Goal: Browse casually

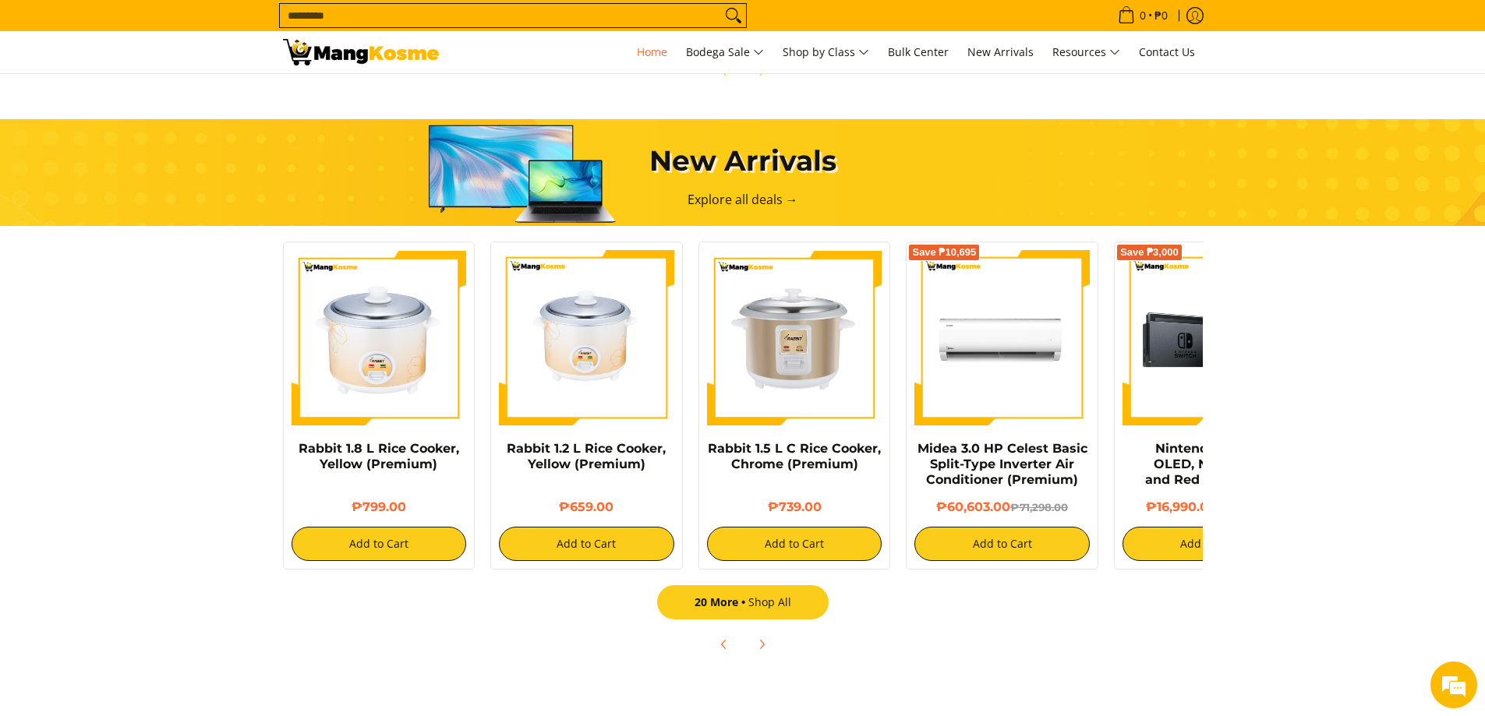
click at [747, 601] on span "20 More" at bounding box center [721, 602] width 54 height 15
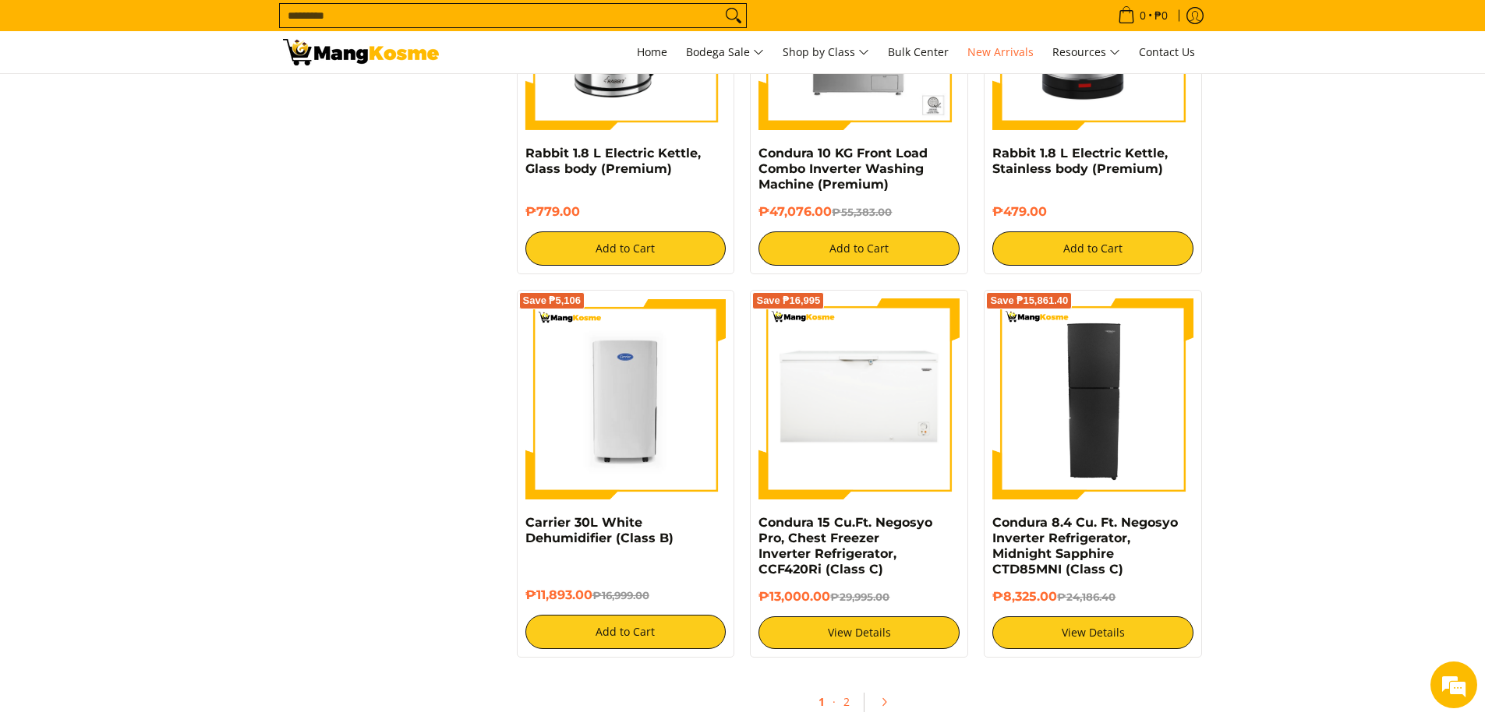
scroll to position [2806, 0]
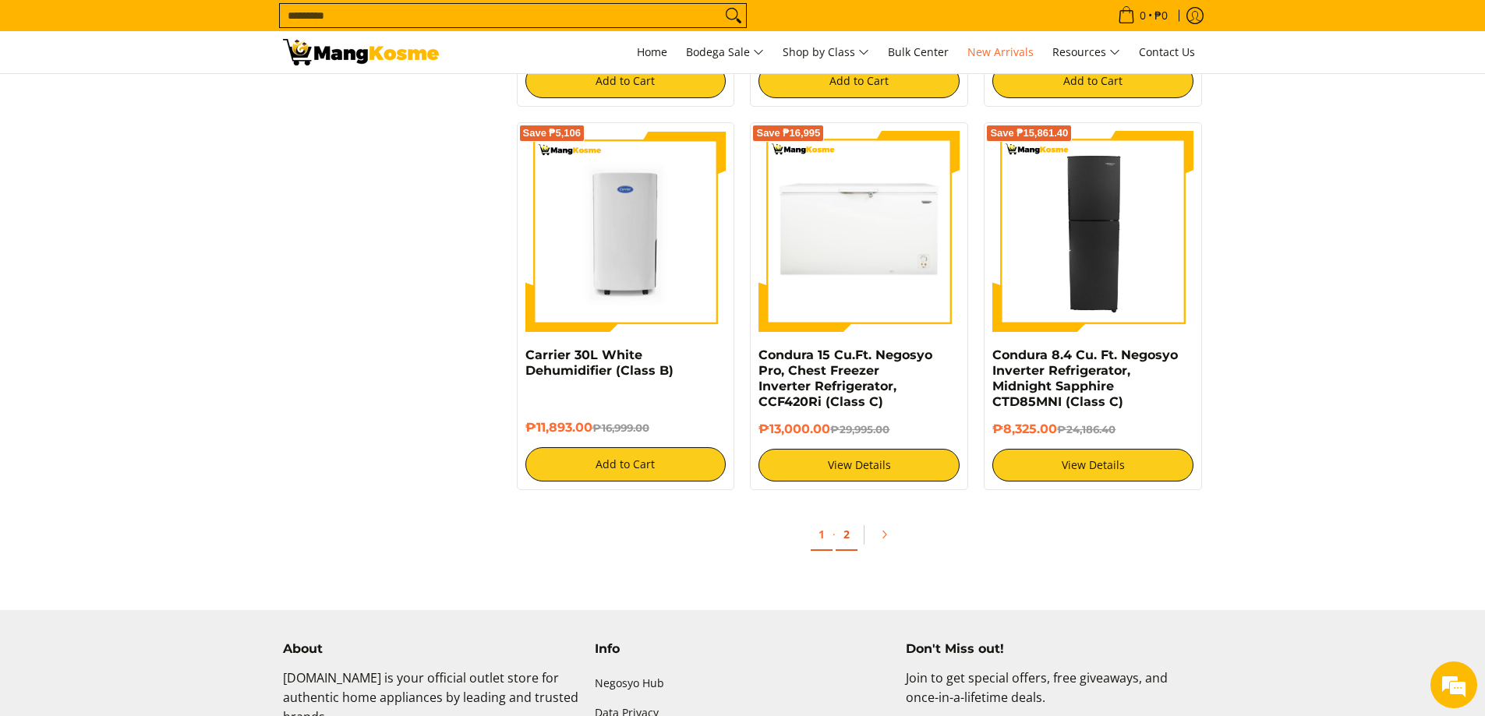
click at [845, 537] on link "2" at bounding box center [847, 535] width 22 height 32
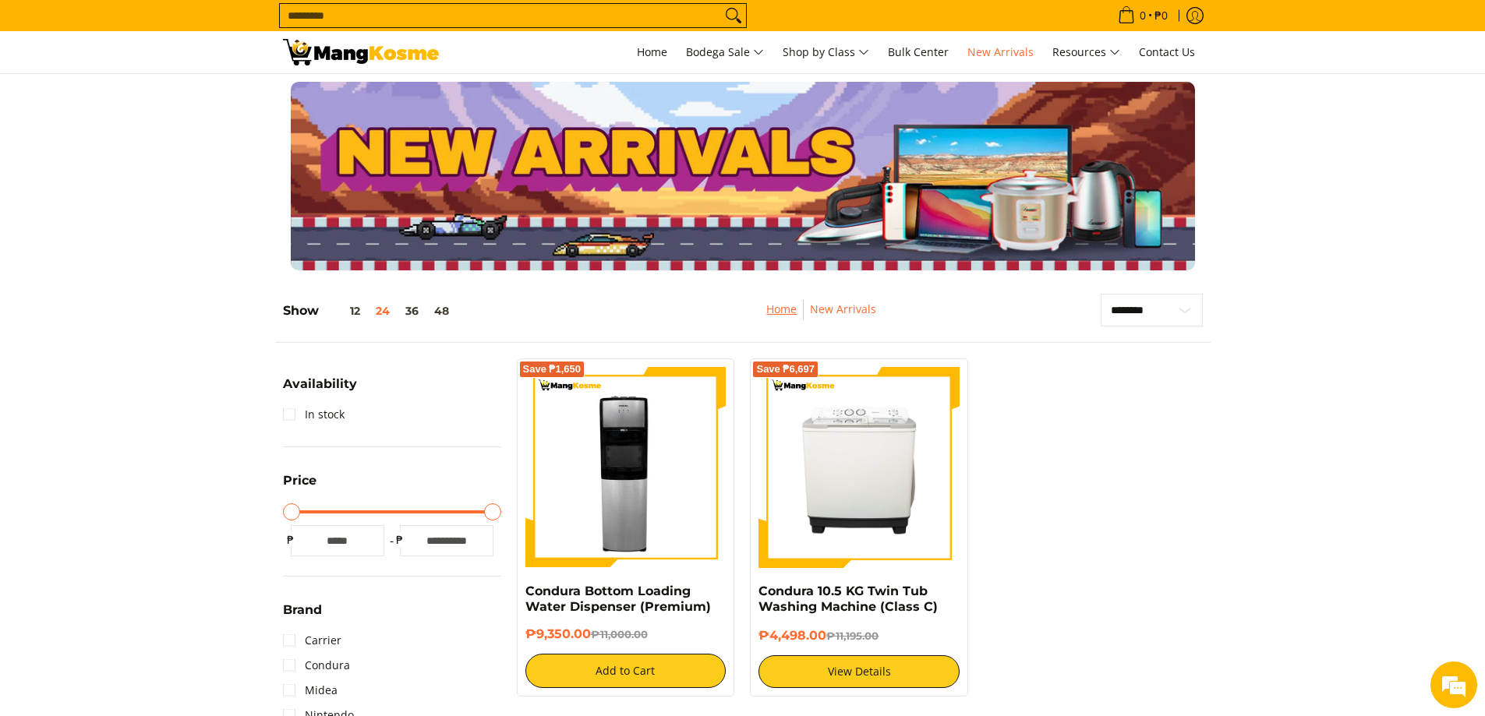
click at [787, 309] on link "Home" at bounding box center [781, 309] width 30 height 15
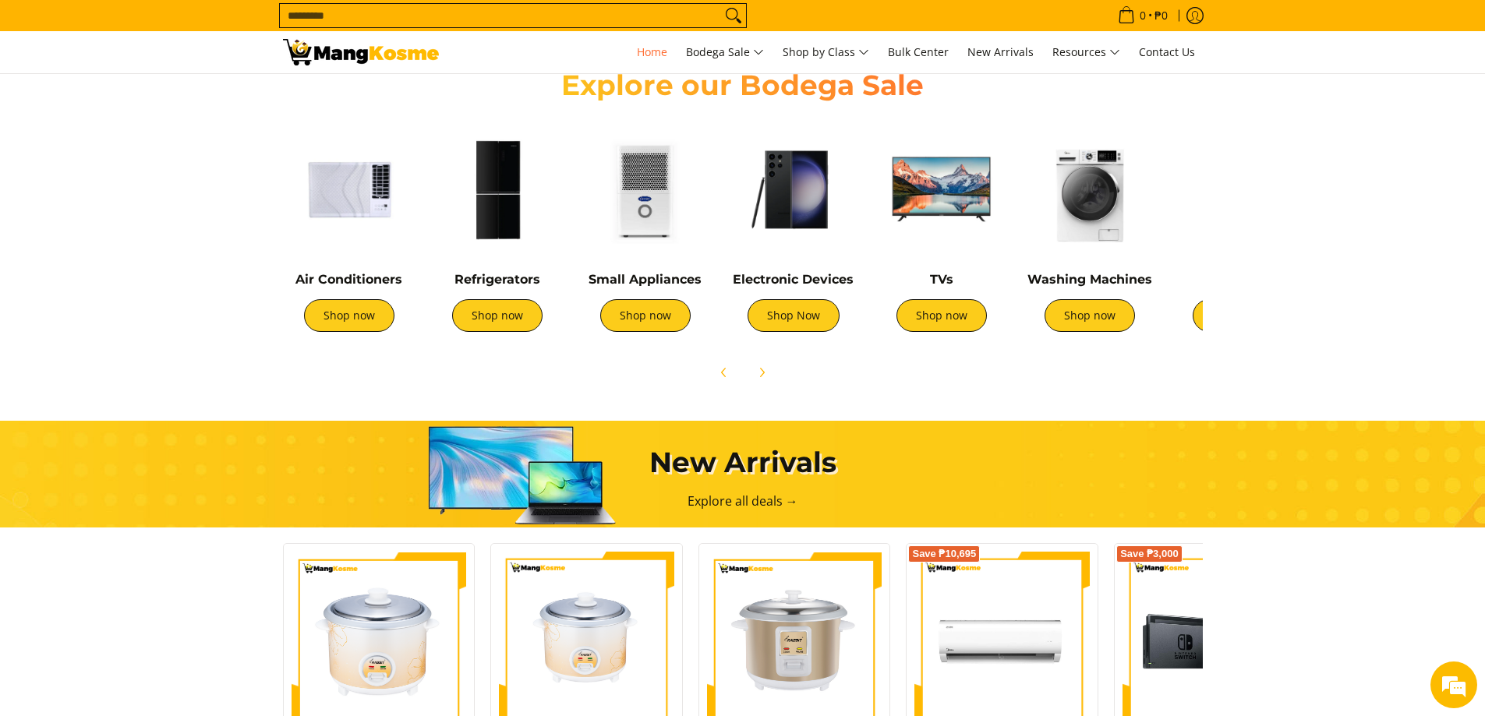
scroll to position [546, 0]
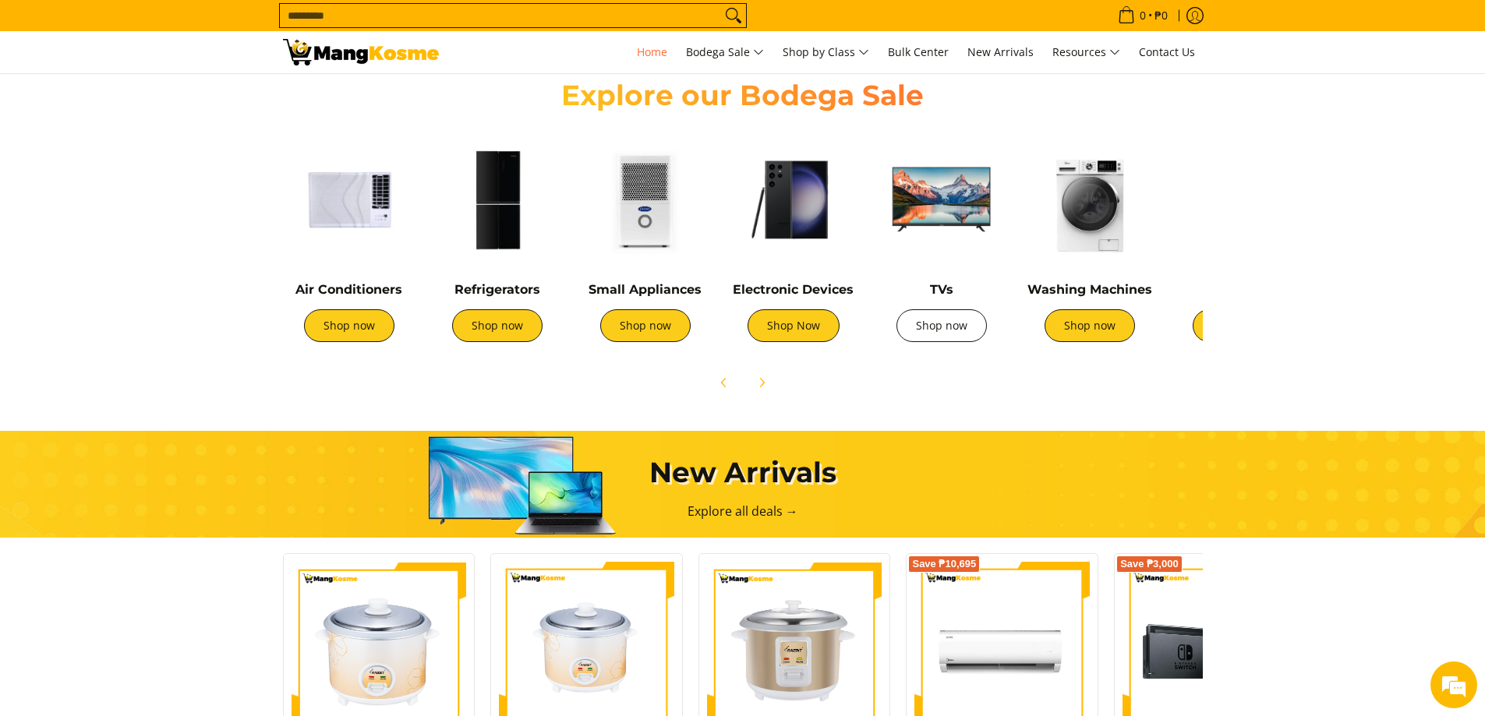
click at [952, 328] on link "Shop now" at bounding box center [941, 325] width 90 height 33
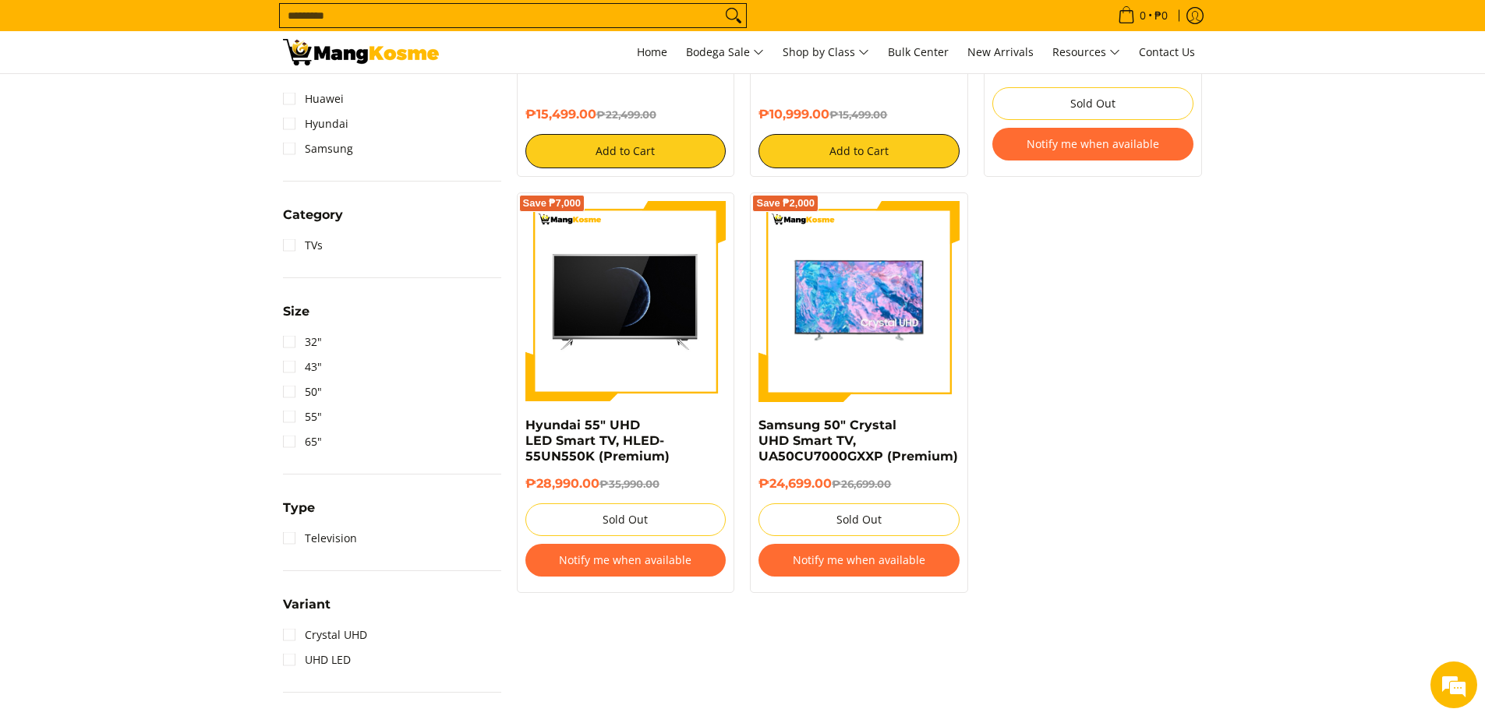
scroll to position [177, 0]
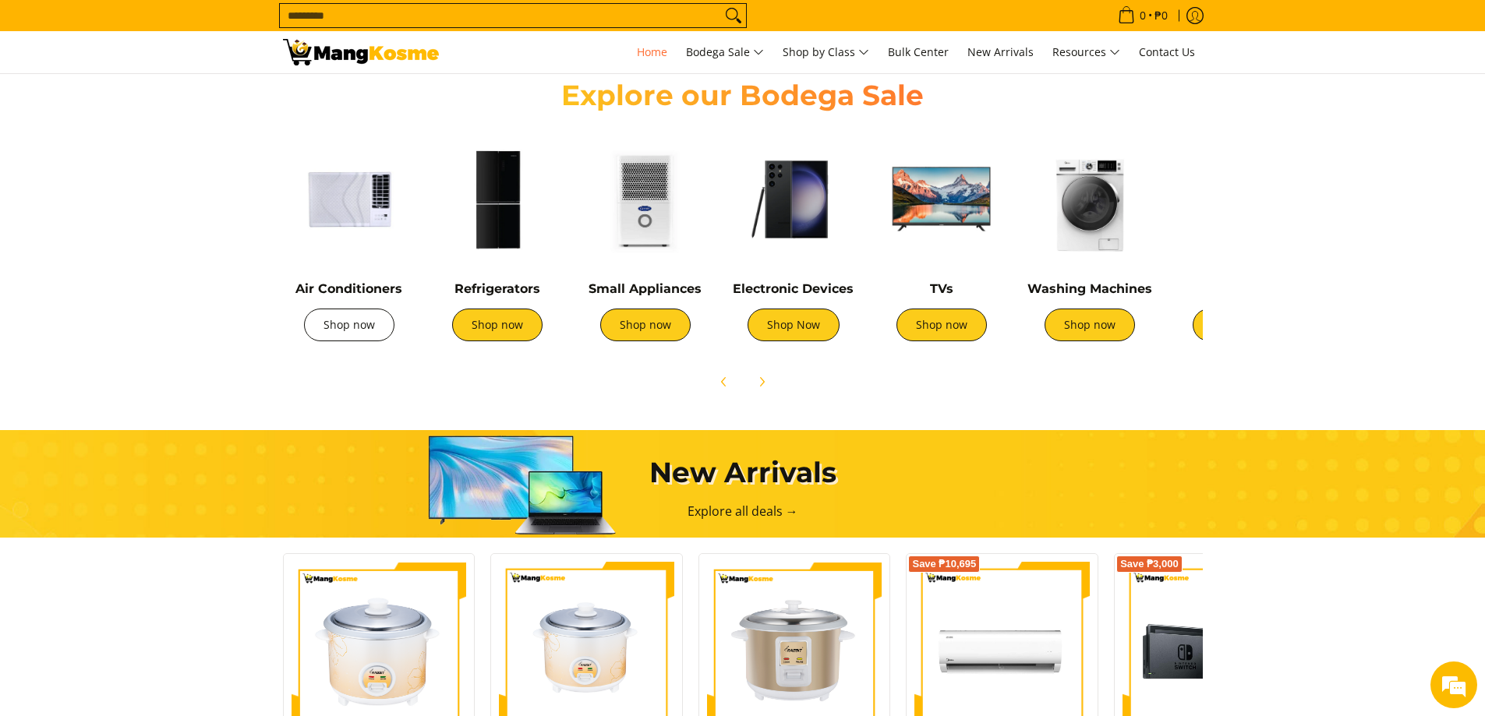
click at [330, 340] on link "Shop now" at bounding box center [349, 325] width 90 height 33
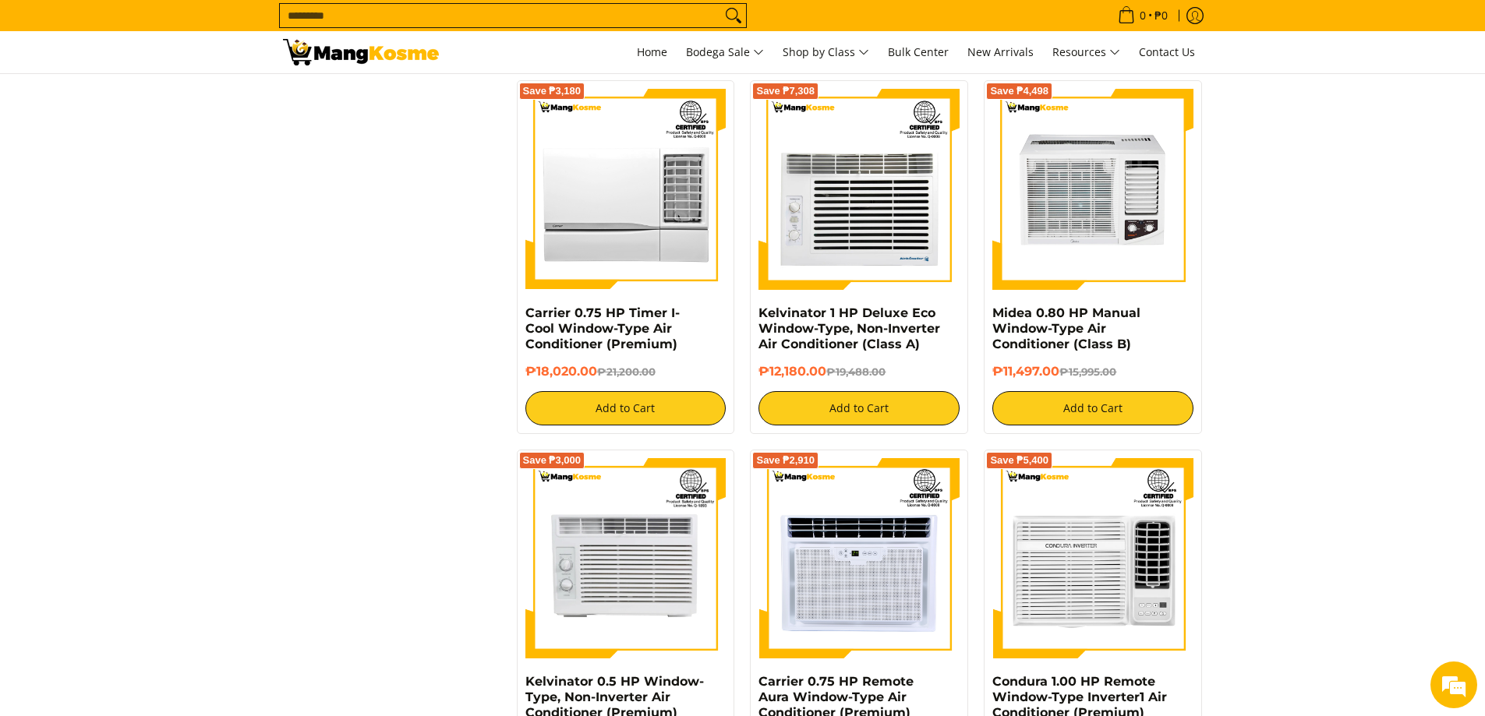
scroll to position [1793, 0]
